Goal: Information Seeking & Learning: Find specific fact

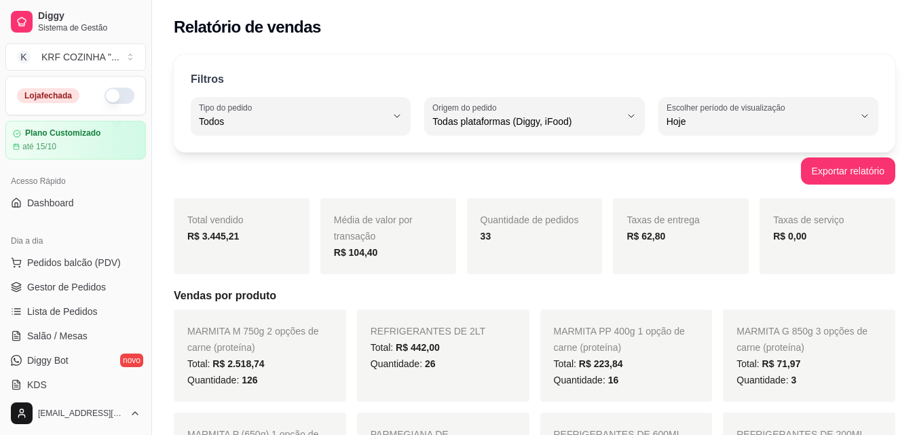
select select "ALL"
select select "0"
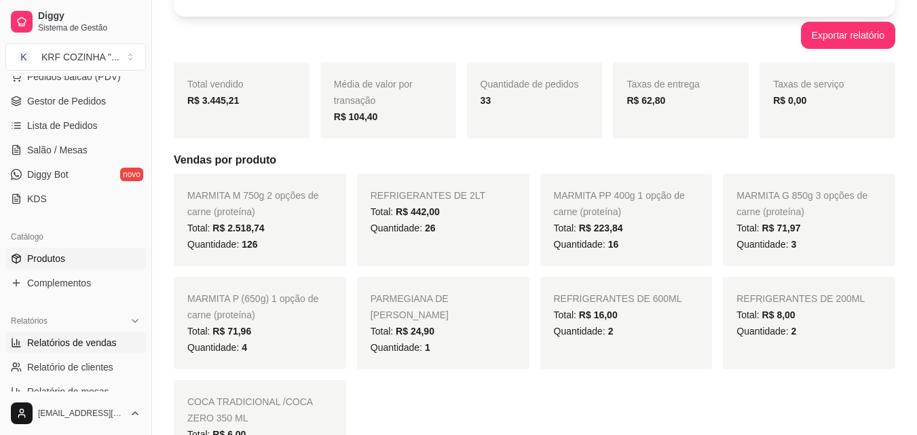
scroll to position [272, 0]
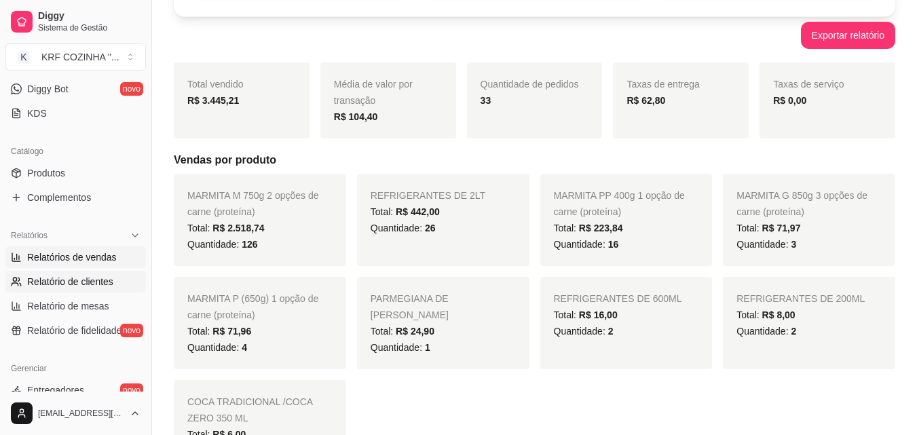
click at [94, 281] on span "Relatório de clientes" at bounding box center [70, 282] width 86 height 14
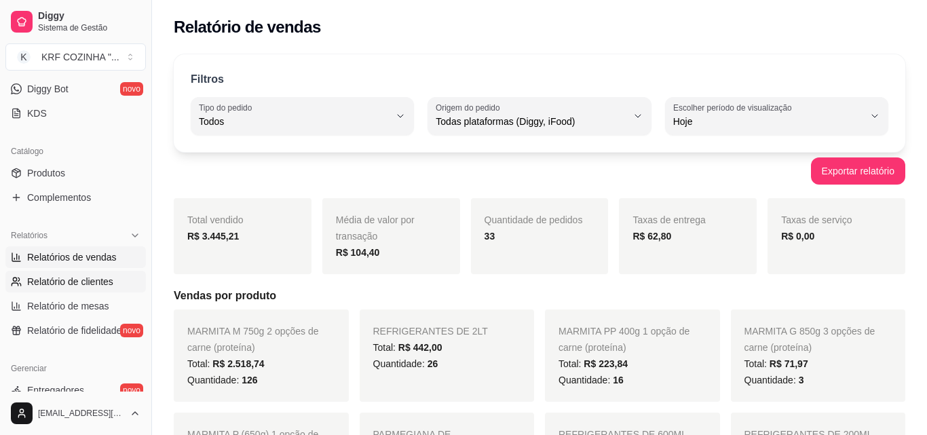
select select "30"
select select "HIGHEST_TOTAL_SPENT_WITH_ORDERS"
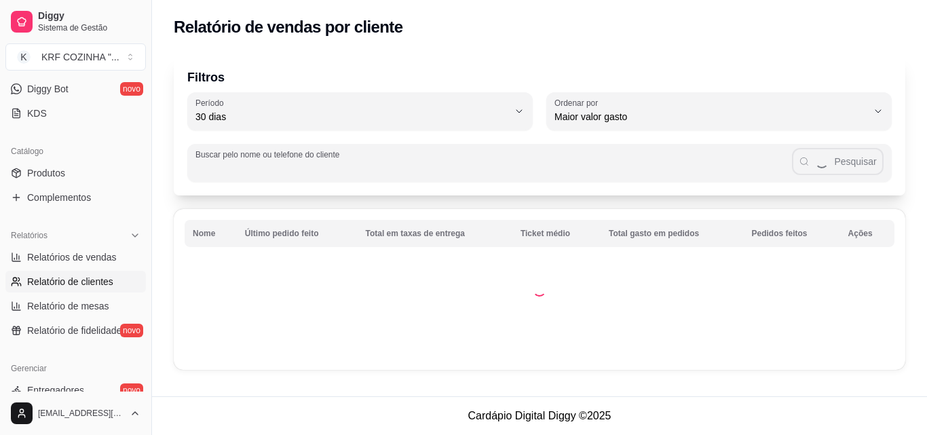
click at [277, 171] on input "Buscar pelo nome ou telefone do cliente" at bounding box center [493, 169] width 597 height 14
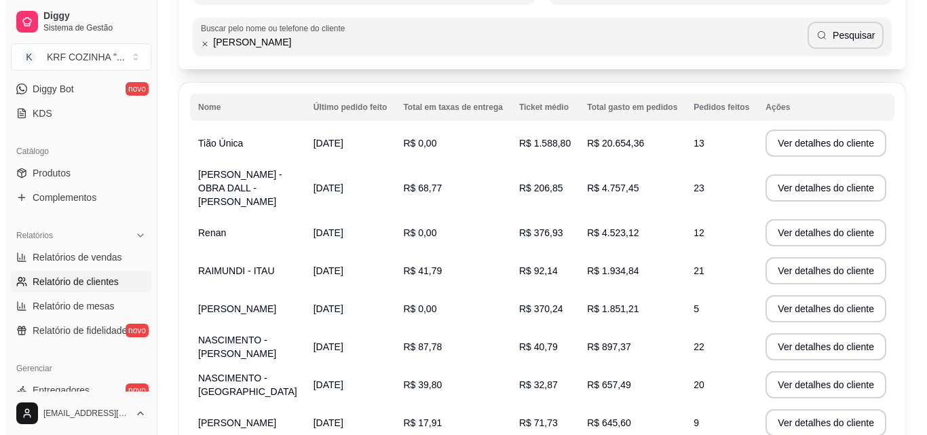
scroll to position [136, 0]
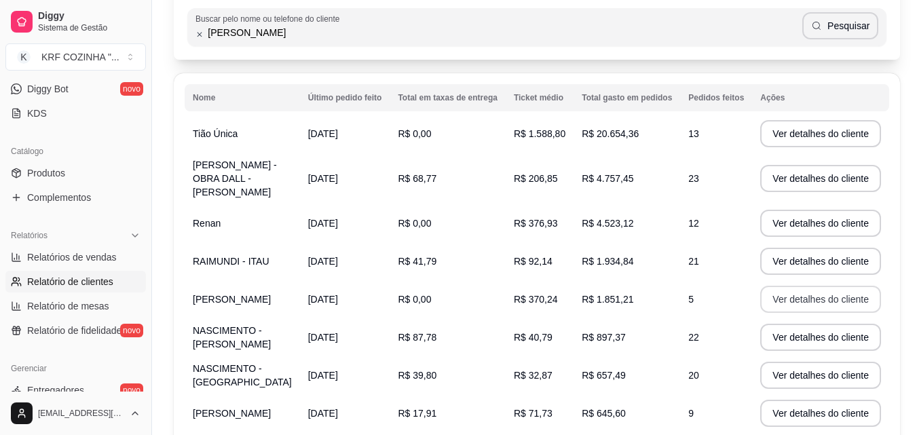
type input "[PERSON_NAME]"
click at [834, 286] on button "Ver detalhes do cliente" at bounding box center [820, 299] width 121 height 27
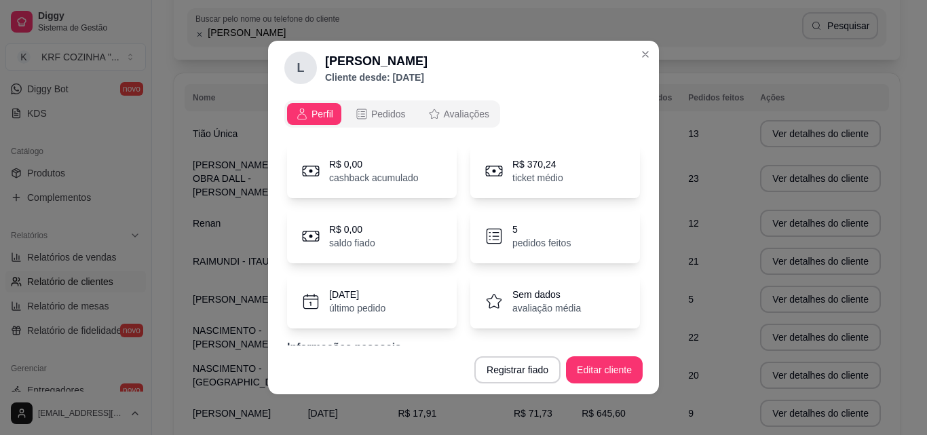
click at [367, 102] on div "Perfil Pedidos Avaliações" at bounding box center [392, 113] width 216 height 27
click at [371, 115] on span "Pedidos" at bounding box center [388, 114] width 35 height 14
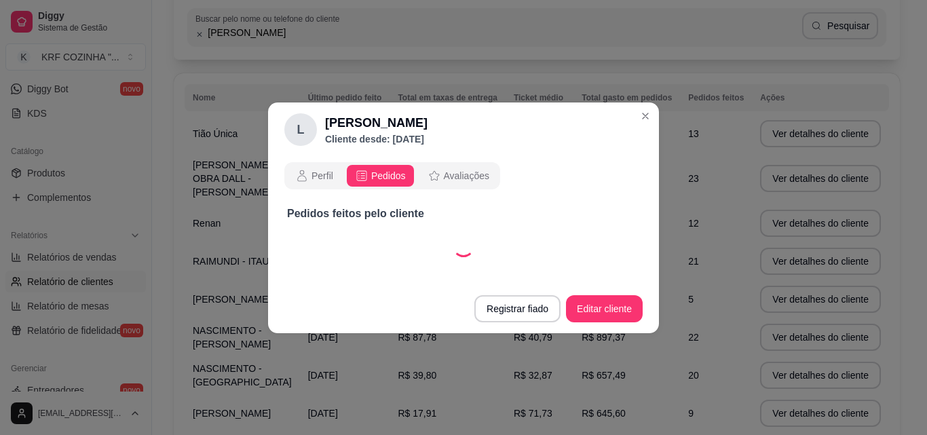
select select "30"
select select "ALL"
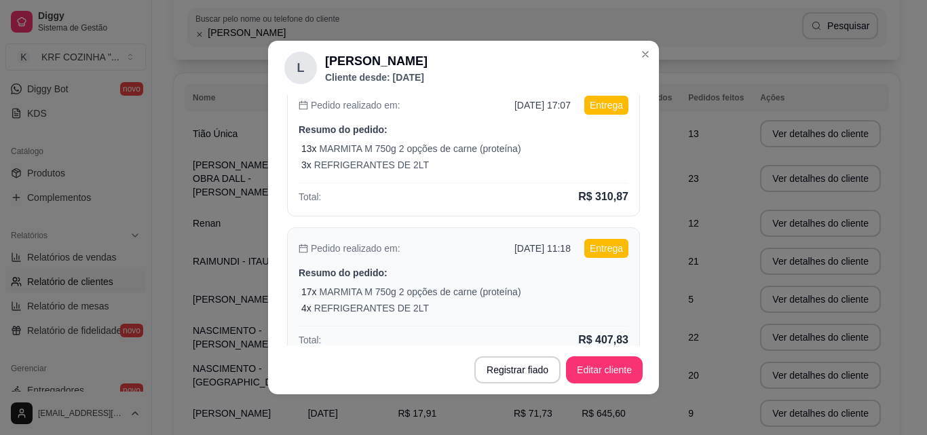
click at [431, 274] on p "Resumo do pedido:" at bounding box center [464, 273] width 330 height 14
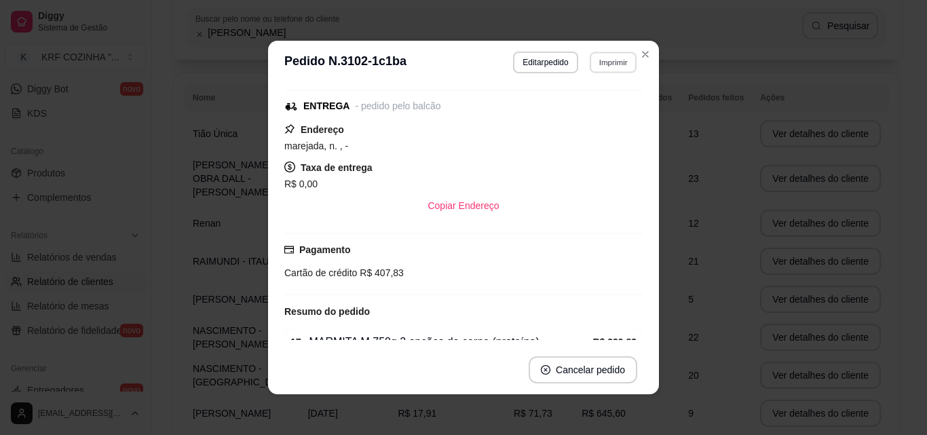
click at [606, 60] on button "Imprimir" at bounding box center [613, 62] width 47 height 21
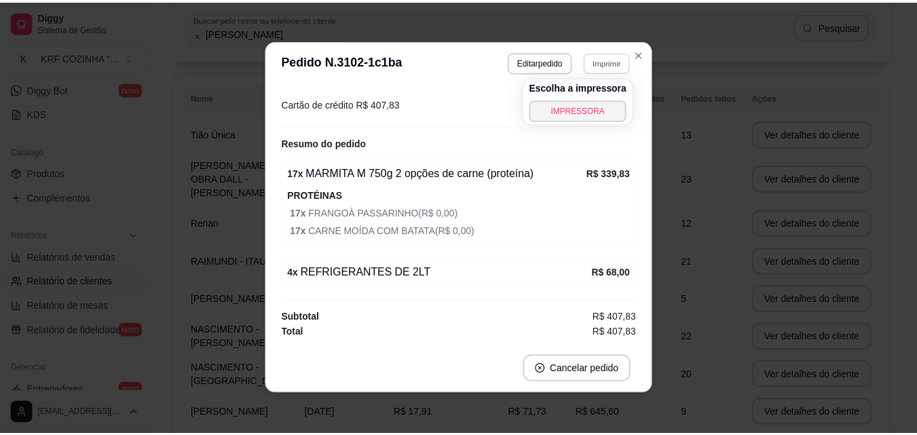
scroll to position [0, 0]
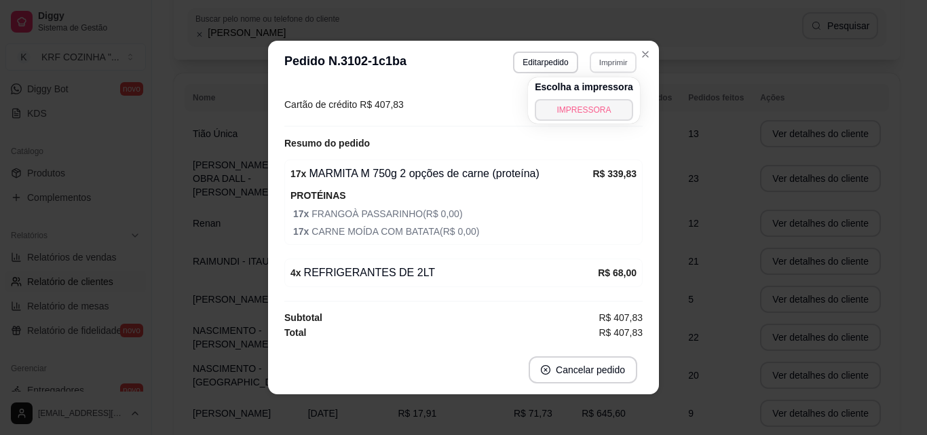
click at [593, 113] on button "IMPRESSORA" at bounding box center [584, 110] width 98 height 22
